Goal: Transaction & Acquisition: Purchase product/service

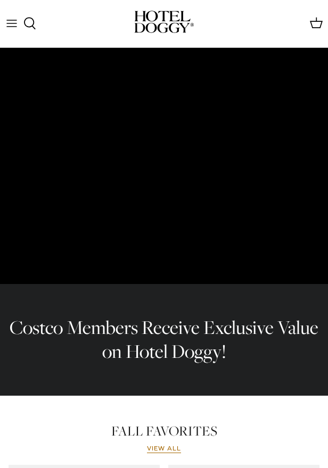
scroll to position [501, 0]
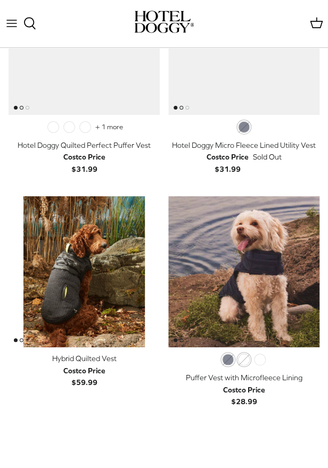
click at [231, 256] on img "Puffer Vest with Microfleece Lining" at bounding box center [243, 271] width 151 height 151
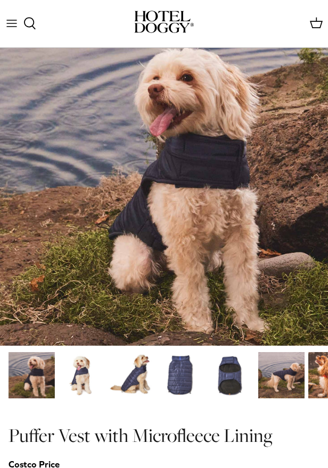
scroll to position [241, 0]
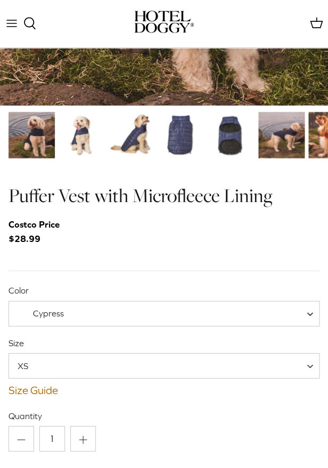
click at [165, 311] on span "Cypress" at bounding box center [164, 314] width 311 height 26
click at [165, 309] on span "Cypress" at bounding box center [164, 314] width 311 height 26
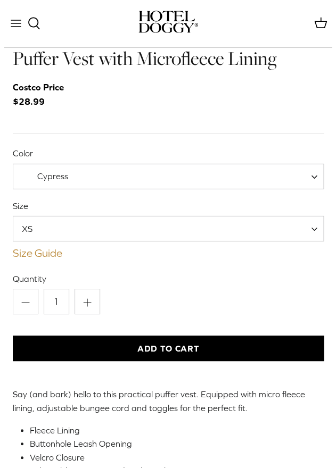
scroll to position [392, 0]
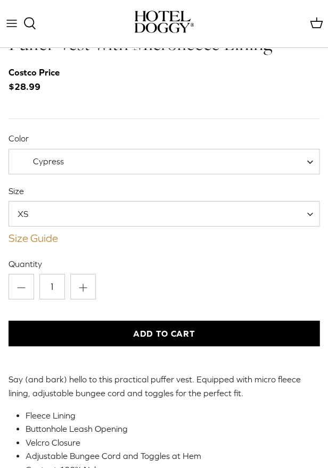
click at [43, 233] on link "Size Guide" at bounding box center [164, 238] width 311 height 13
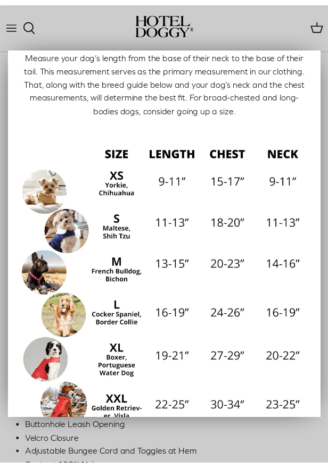
scroll to position [60, 0]
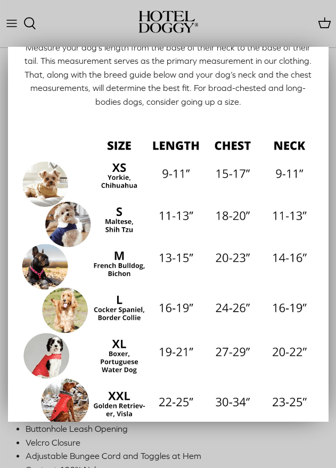
click at [292, 24] on div at bounding box center [168, 234] width 336 height 468
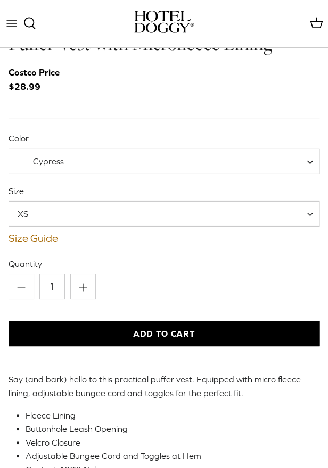
click at [139, 167] on span "Cypress" at bounding box center [164, 162] width 311 height 26
click at [128, 198] on div "Size XS S M L XL XS Size Guide How to find the right fit for your pup" at bounding box center [164, 215] width 311 height 60
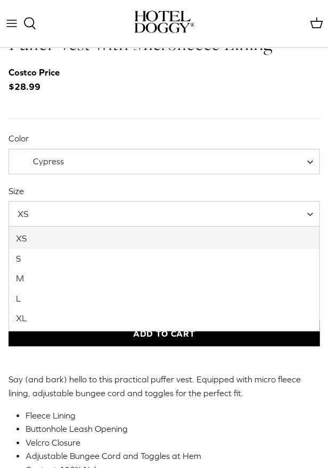
click at [127, 210] on span "XS" at bounding box center [164, 214] width 311 height 26
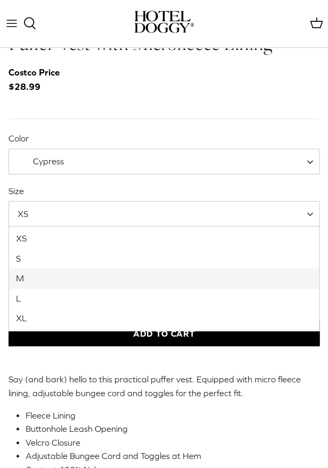
select select "M"
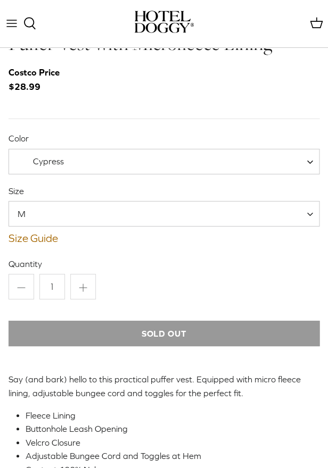
click at [102, 172] on span "Cypress" at bounding box center [164, 162] width 311 height 26
click at [98, 163] on span "Orange Rust" at bounding box center [56, 161] width 95 height 11
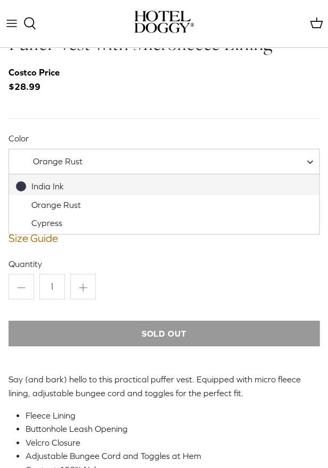
select select "India Ink"
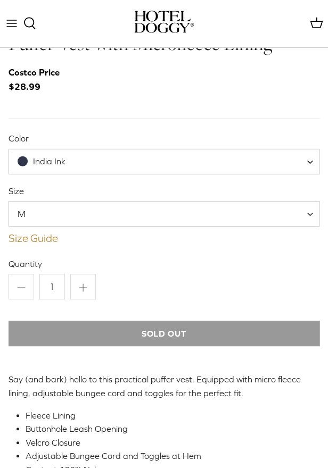
click at [103, 243] on link "Size Guide" at bounding box center [164, 238] width 311 height 13
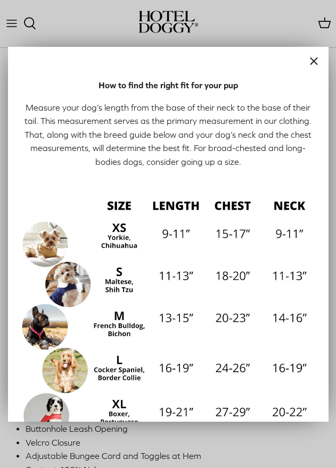
click at [307, 63] on icon "Close" at bounding box center [313, 61] width 13 height 13
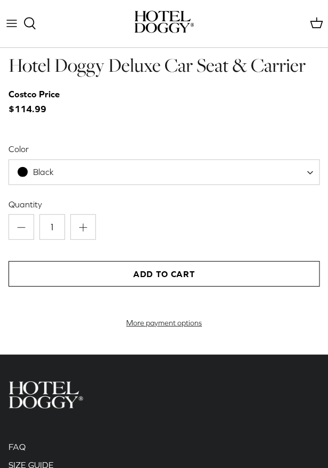
scroll to position [1602, 0]
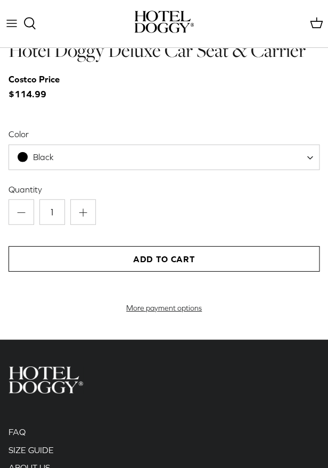
click at [72, 159] on span "Black" at bounding box center [42, 156] width 66 height 11
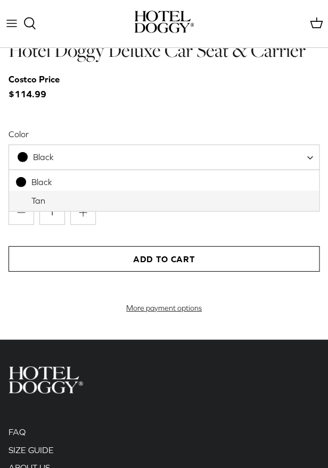
select select "Tan"
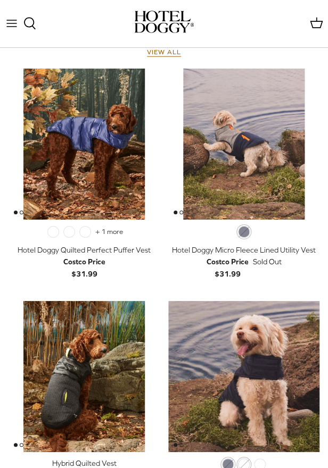
scroll to position [362, 0]
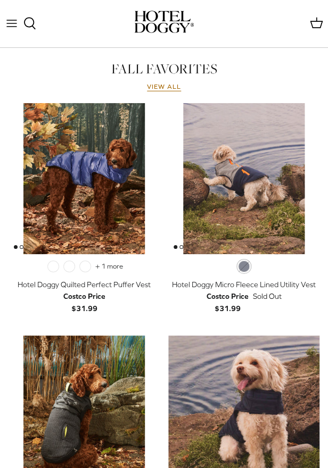
click at [82, 198] on img "Hotel Doggy Quilted Perfect Puffer Vest" at bounding box center [84, 178] width 151 height 151
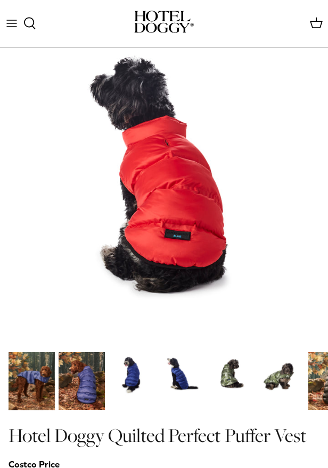
scroll to position [194, 0]
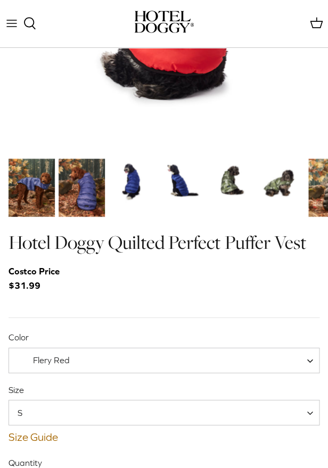
click at [63, 418] on span "S" at bounding box center [164, 413] width 311 height 26
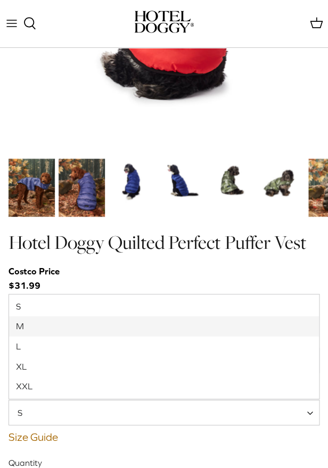
select select "M"
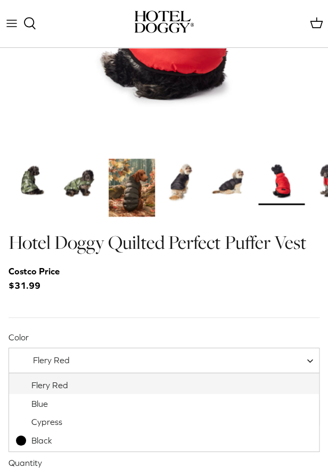
click at [43, 358] on span "Flery Red" at bounding box center [51, 360] width 37 height 10
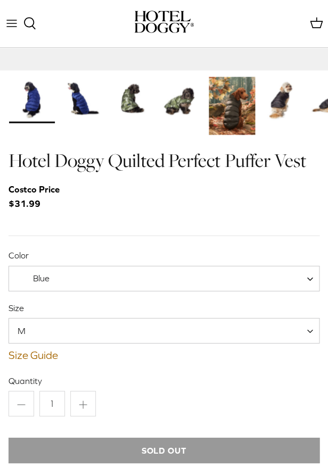
scroll to position [399, 0]
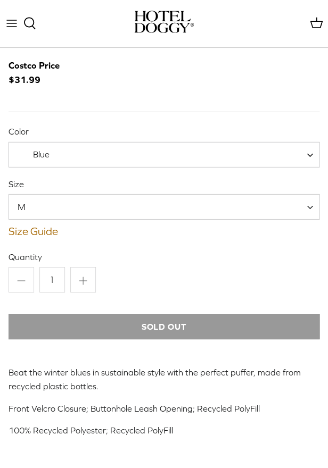
click at [137, 163] on span "Blue" at bounding box center [164, 155] width 311 height 26
click at [132, 157] on span "Flery Red" at bounding box center [164, 155] width 311 height 26
click at [128, 164] on span "Cypress" at bounding box center [164, 155] width 311 height 26
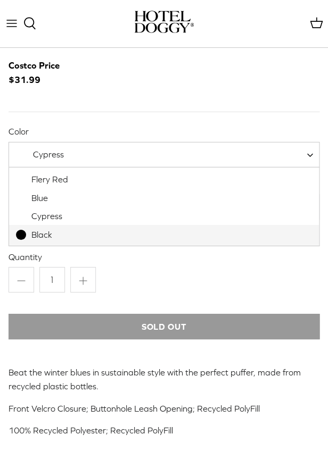
select select "Black"
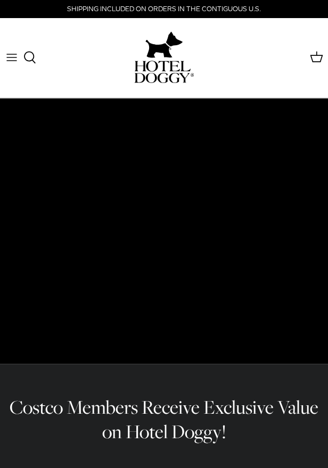
click at [15, 56] on icon "Toggle menu" at bounding box center [11, 57] width 13 height 13
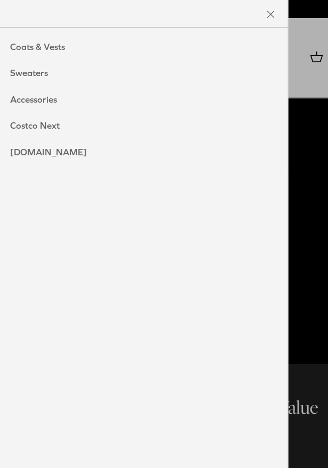
click at [39, 49] on link "Coats & Vests" at bounding box center [37, 47] width 76 height 27
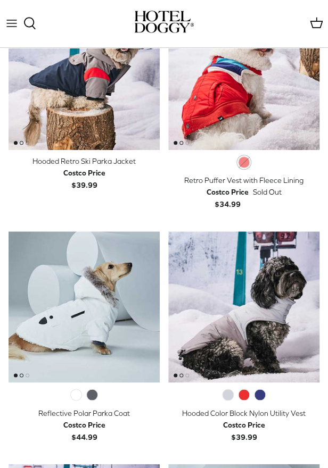
scroll to position [799, 0]
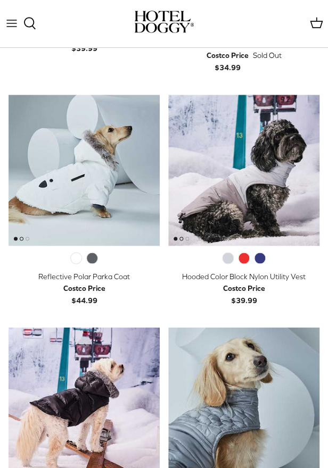
click at [80, 156] on img "Reflective Polar Parka Coat" at bounding box center [84, 170] width 151 height 151
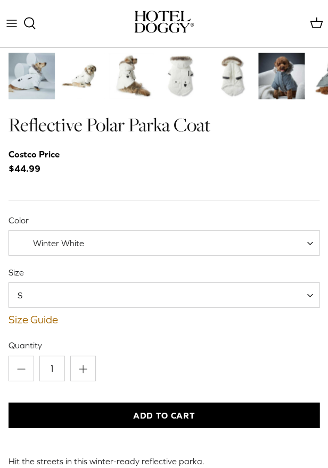
scroll to position [237, 0]
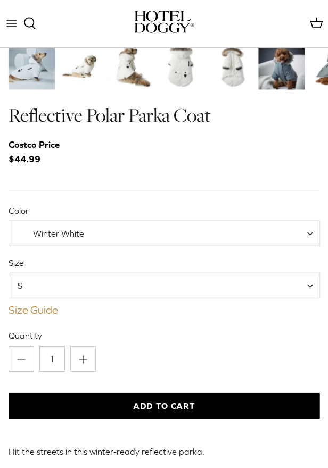
click at [42, 311] on link "Size Guide" at bounding box center [164, 309] width 311 height 13
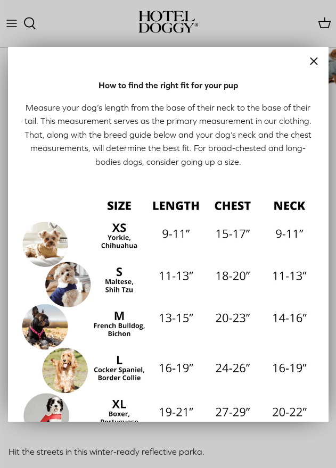
click at [307, 61] on icon "Close" at bounding box center [313, 61] width 13 height 13
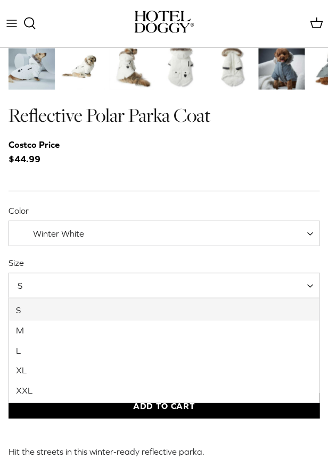
click at [98, 288] on span "S" at bounding box center [164, 285] width 311 height 26
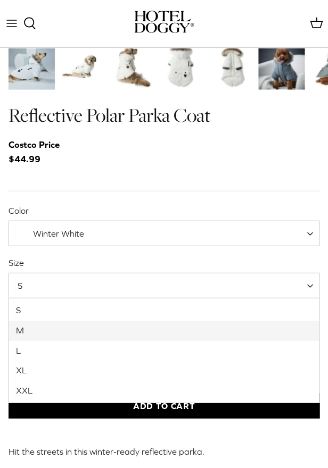
select select "M"
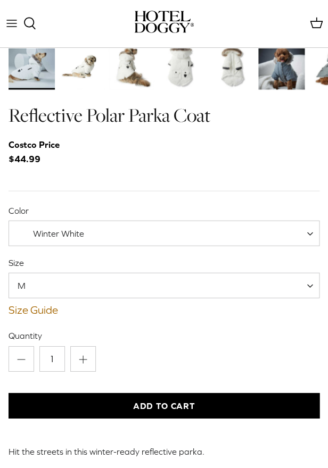
click at [152, 345] on div "Quantity Minus 1 Plus Add to Cart Reflective Polar Parka Coat - Winter White / …" at bounding box center [164, 373] width 311 height 88
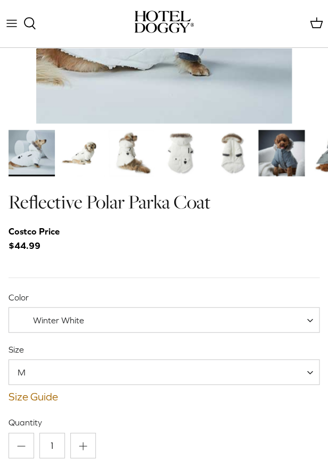
scroll to position [146, 0]
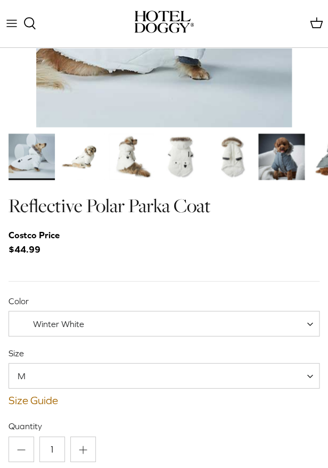
click at [113, 288] on div "Reflective Polar Parka Coat Costco Price $44.99 Color Winter White Polar Grey W…" at bounding box center [164, 476] width 311 height 567
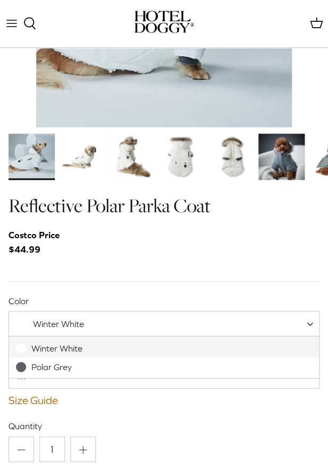
click at [101, 327] on span "Winter White" at bounding box center [57, 323] width 96 height 11
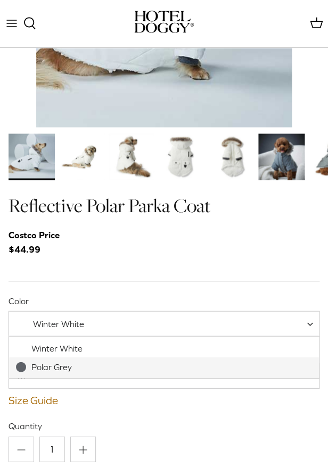
select select "Polar Grey"
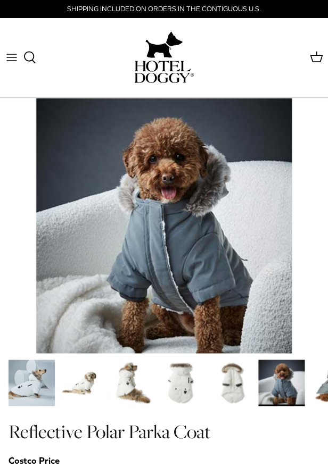
click at [187, 379] on img "Thumbnail Link" at bounding box center [181, 383] width 46 height 46
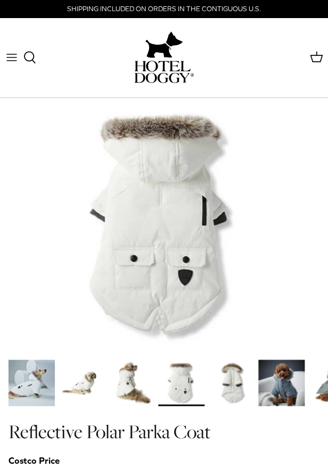
click at [243, 388] on img "Thumbnail Link" at bounding box center [231, 383] width 46 height 46
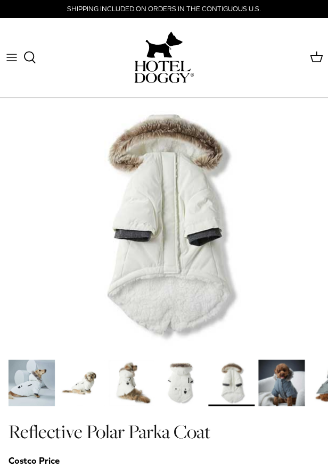
click at [41, 367] on img "Thumbnail Link" at bounding box center [32, 383] width 46 height 46
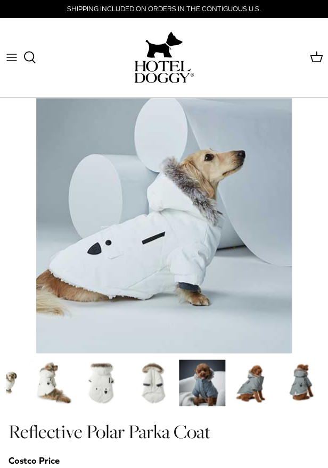
drag, startPoint x: 300, startPoint y: 374, endPoint x: 154, endPoint y: 399, distance: 147.5
click at [179, 398] on img "Thumbnail Link" at bounding box center [202, 383] width 46 height 46
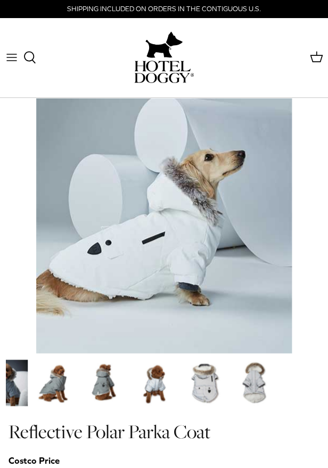
drag, startPoint x: 226, startPoint y: 388, endPoint x: 91, endPoint y: 389, distance: 135.2
click at [91, 389] on img "Thumbnail Link" at bounding box center [104, 383] width 46 height 46
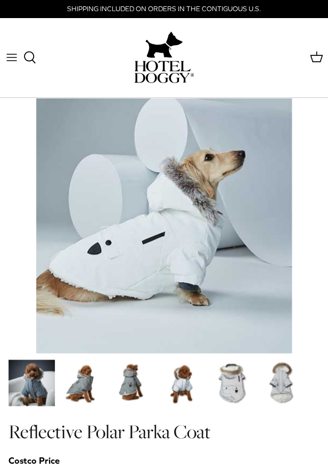
click at [95, 375] on img "Thumbnail Link" at bounding box center [82, 383] width 46 height 46
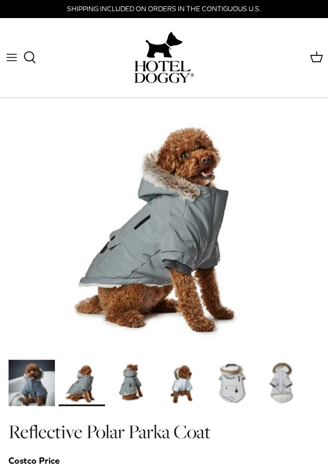
click at [134, 376] on img "Thumbnail Link" at bounding box center [132, 383] width 46 height 46
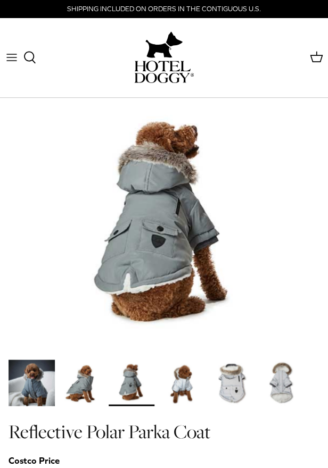
click at [220, 375] on img "Thumbnail Link" at bounding box center [231, 383] width 46 height 46
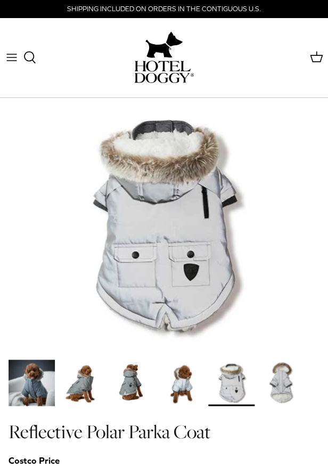
click at [267, 382] on img "Thumbnail Link" at bounding box center [281, 383] width 46 height 46
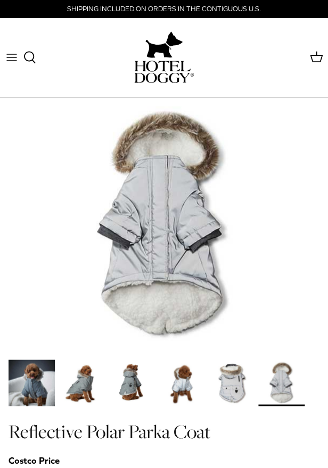
click at [127, 383] on img "Thumbnail Link" at bounding box center [132, 383] width 46 height 46
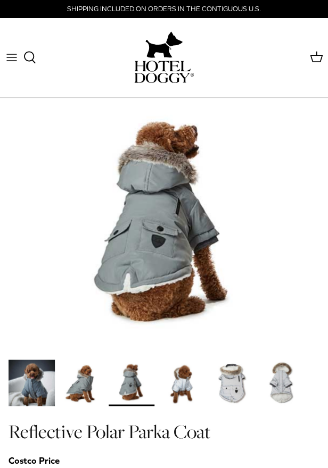
click at [96, 377] on img "Thumbnail Link" at bounding box center [82, 383] width 46 height 46
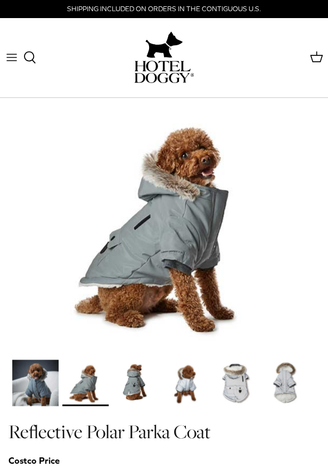
drag, startPoint x: 96, startPoint y: 377, endPoint x: 208, endPoint y: 377, distance: 111.7
click at [109, 377] on img "Thumbnail Link" at bounding box center [85, 383] width 46 height 46
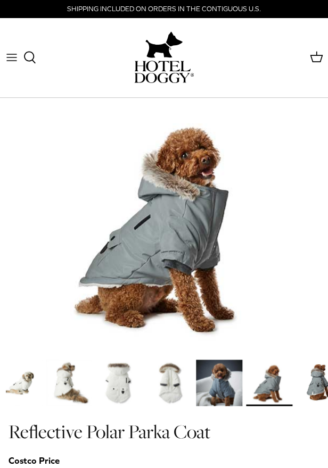
drag, startPoint x: 148, startPoint y: 381, endPoint x: 262, endPoint y: 382, distance: 113.9
click at [192, 382] on img "Thumbnail Link" at bounding box center [169, 383] width 46 height 46
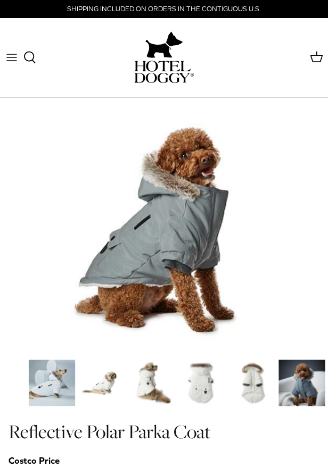
drag, startPoint x: 172, startPoint y: 382, endPoint x: 281, endPoint y: 382, distance: 108.5
click at [281, 382] on div at bounding box center [300, 384] width 549 height 50
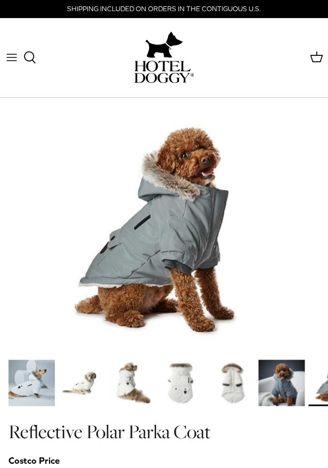
click at [28, 377] on img "Thumbnail Link" at bounding box center [32, 383] width 46 height 46
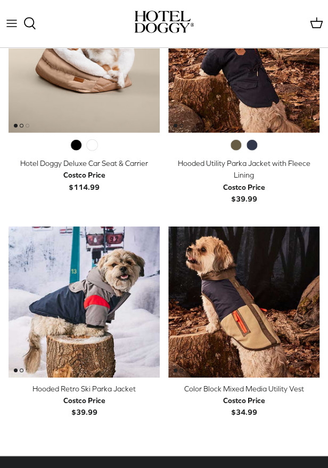
scroll to position [870, 0]
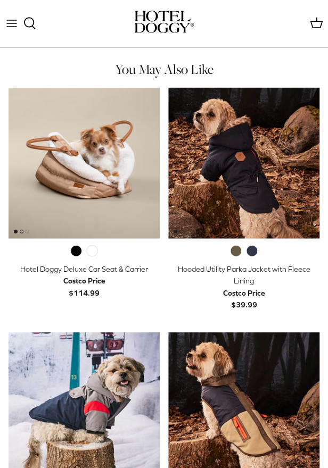
click at [251, 114] on img "Hooded Utility Parka Jacket with Fleece Lining" at bounding box center [243, 162] width 151 height 151
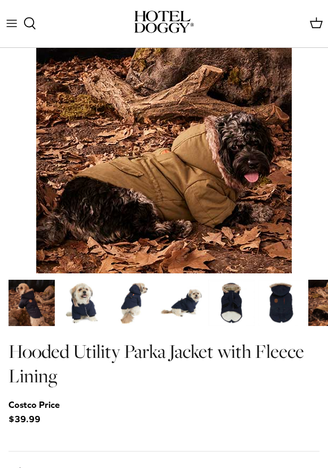
scroll to position [134, 0]
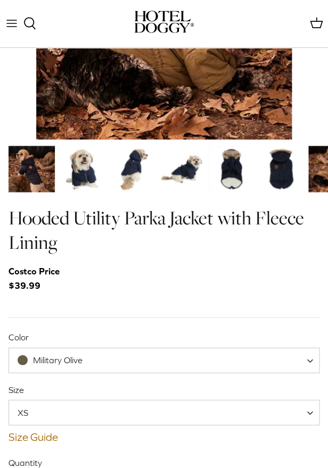
click at [62, 367] on span "Military Olive" at bounding box center [164, 360] width 311 height 26
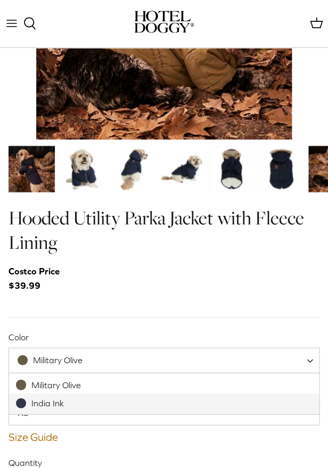
select select "India Ink"
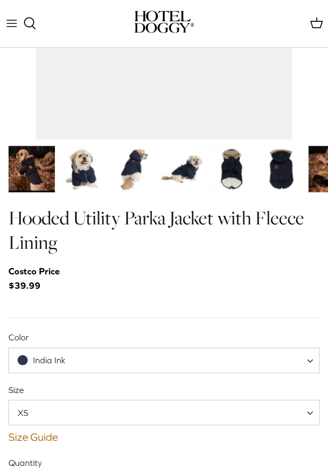
click at [62, 418] on span "XS" at bounding box center [164, 413] width 311 height 26
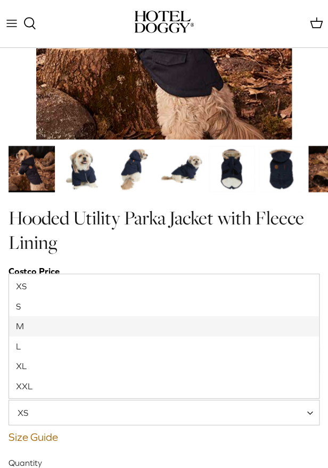
select select "M"
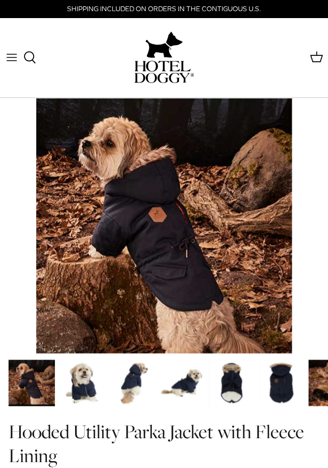
click at [90, 375] on img "Thumbnail Link" at bounding box center [82, 383] width 46 height 46
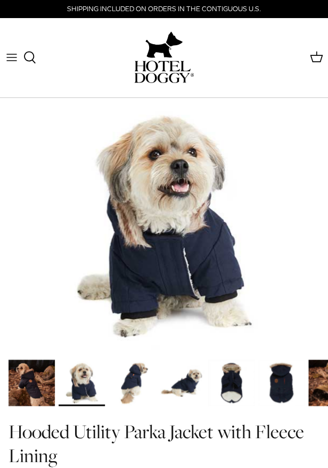
click at [11, 66] on button "Toggle menu" at bounding box center [11, 57] width 23 height 23
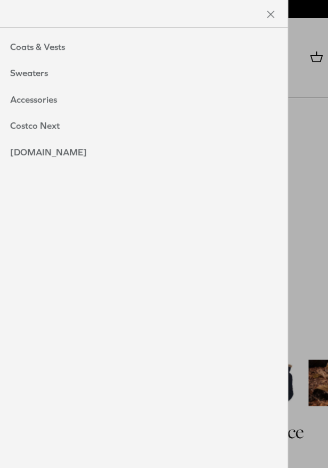
click at [33, 73] on link "Sweaters" at bounding box center [28, 73] width 59 height 27
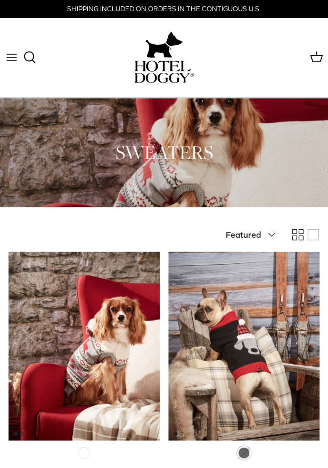
click at [84, 317] on img "Hotel Doggy Fair Isle Sweater with Pompom" at bounding box center [84, 346] width 151 height 189
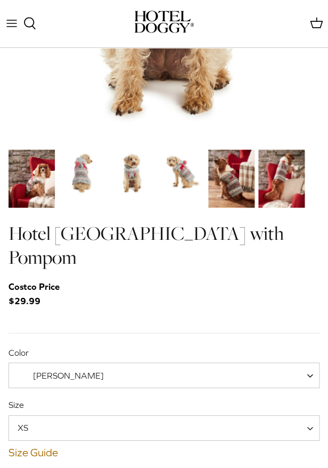
scroll to position [259, 0]
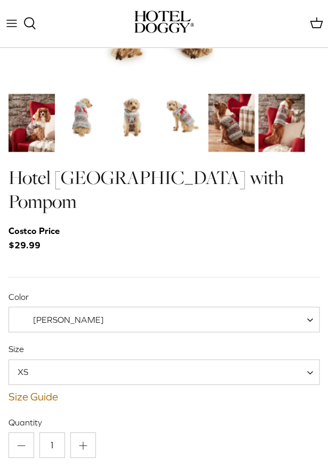
click at [92, 136] on img "Thumbnail Link" at bounding box center [82, 117] width 46 height 46
click at [143, 132] on img "Thumbnail Link" at bounding box center [132, 117] width 46 height 46
click at [186, 141] on div at bounding box center [178, 118] width 46 height 50
